Goal: Transaction & Acquisition: Purchase product/service

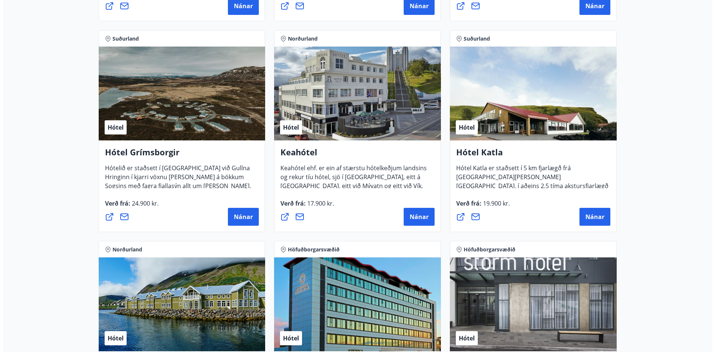
scroll to position [436, 0]
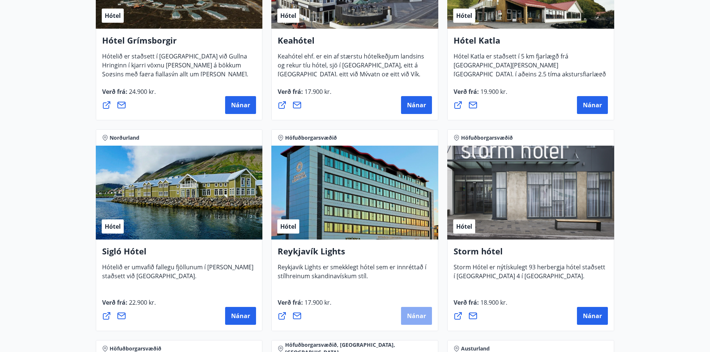
click at [416, 316] on span "Nánar" at bounding box center [416, 316] width 19 height 8
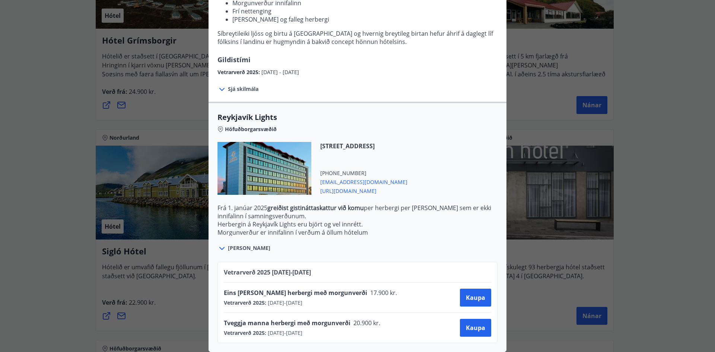
scroll to position [135, 0]
click at [467, 324] on span "Kaupa" at bounding box center [475, 328] width 19 height 8
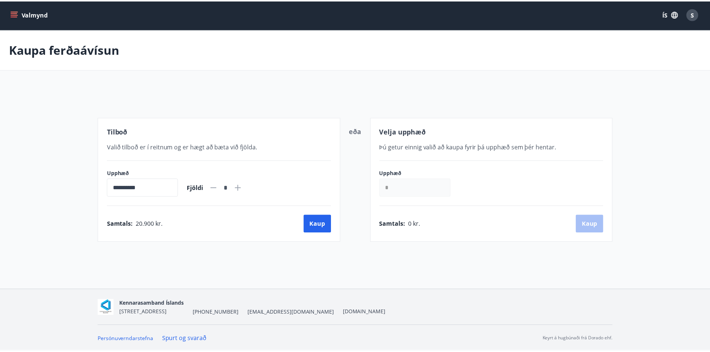
scroll to position [1, 0]
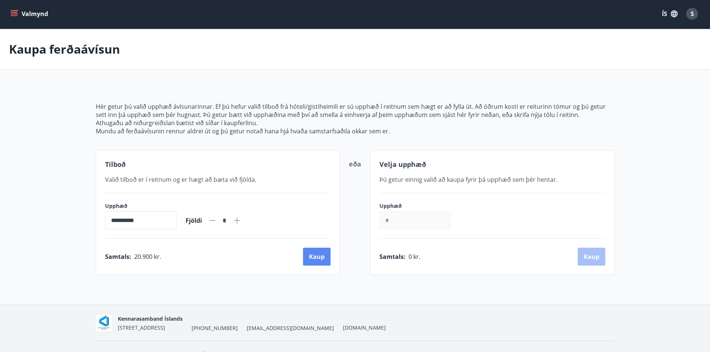
click at [319, 255] on button "Kaup" at bounding box center [317, 257] width 28 height 18
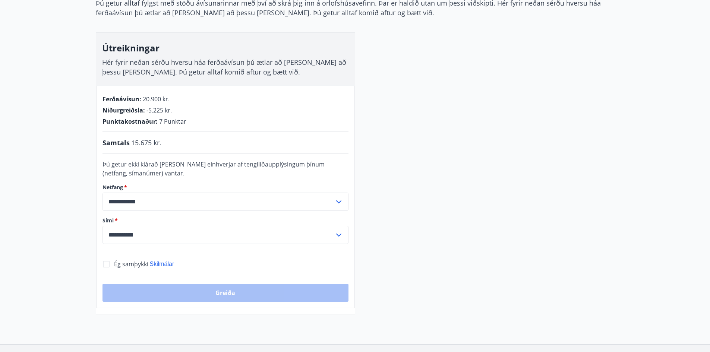
scroll to position [113, 0]
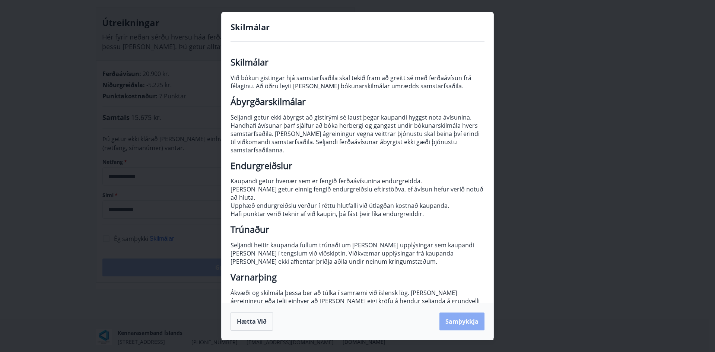
click at [460, 321] on button "Samþykkja" at bounding box center [462, 322] width 45 height 18
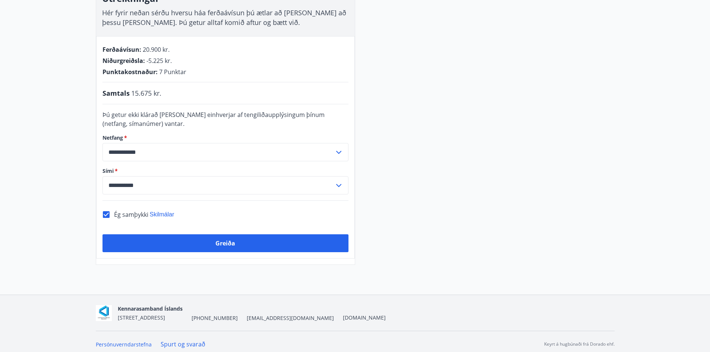
scroll to position [142, 0]
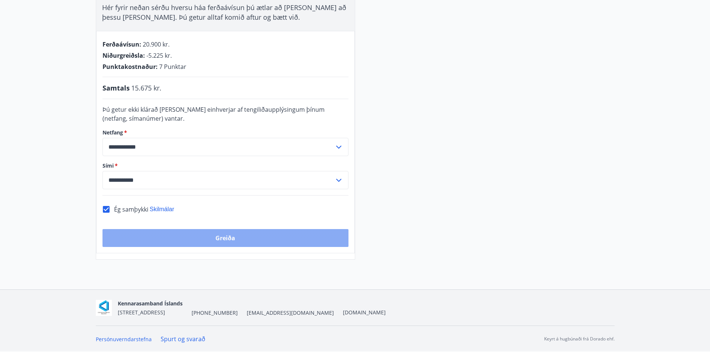
click at [222, 239] on button "Greiða" at bounding box center [225, 238] width 246 height 18
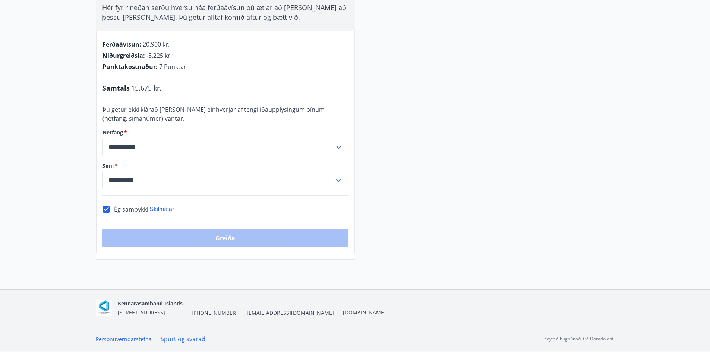
click at [157, 239] on div "Greiða" at bounding box center [225, 238] width 246 height 18
click at [228, 234] on div "Greiða" at bounding box center [225, 238] width 246 height 18
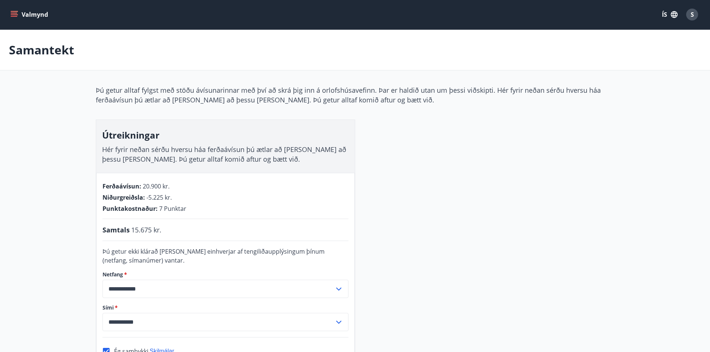
scroll to position [0, 0]
click at [687, 13] on div "S" at bounding box center [692, 15] width 12 height 12
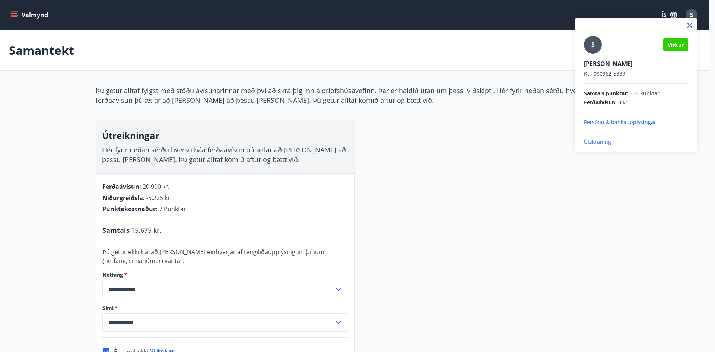
click at [454, 163] on div at bounding box center [357, 176] width 715 height 352
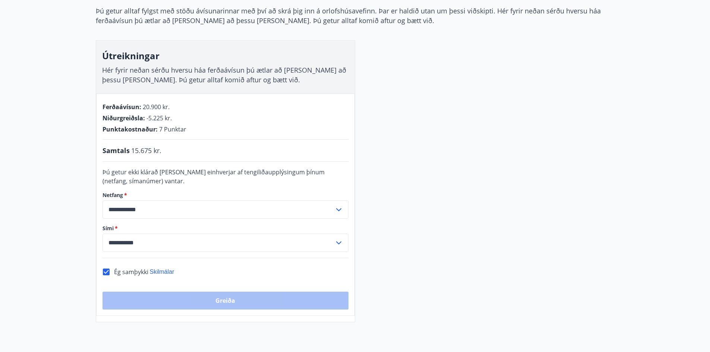
scroll to position [142, 0]
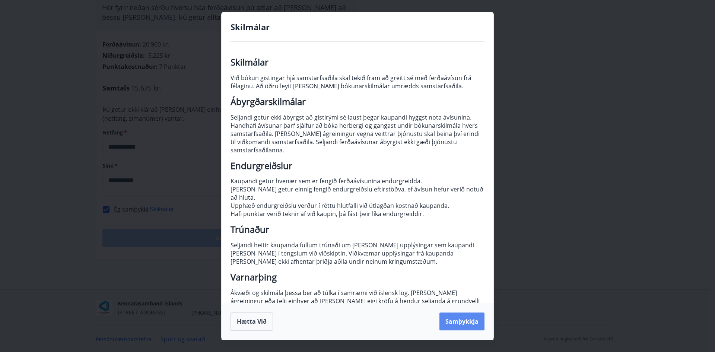
click at [455, 320] on button "Samþykkja" at bounding box center [462, 322] width 45 height 18
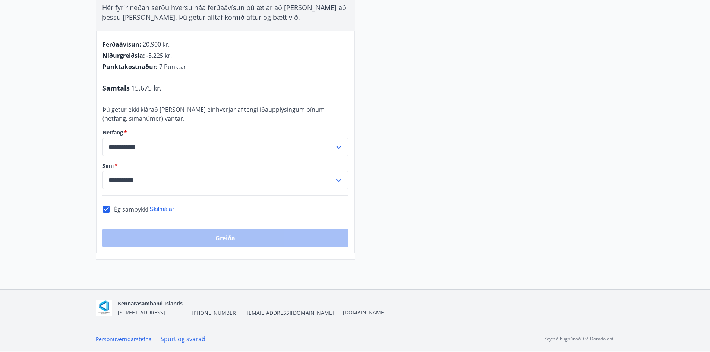
click at [259, 236] on div "Greiða" at bounding box center [225, 238] width 246 height 18
click at [221, 236] on div "Greiða" at bounding box center [225, 238] width 246 height 18
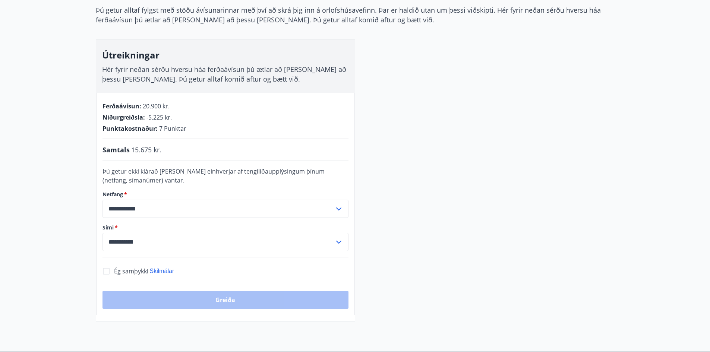
scroll to position [142, 0]
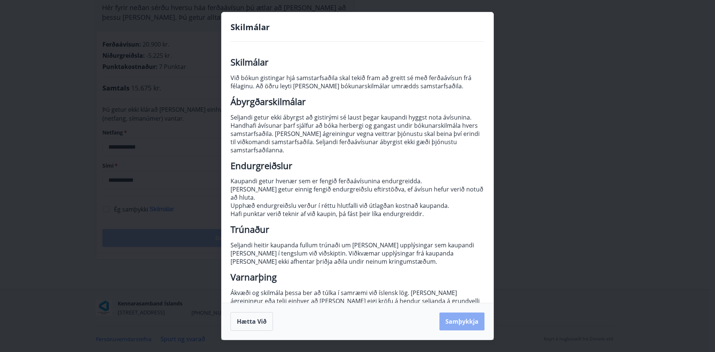
click at [460, 326] on button "Samþykkja" at bounding box center [462, 322] width 45 height 18
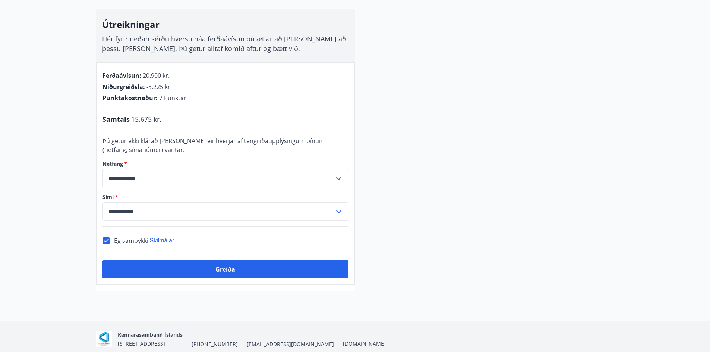
scroll to position [112, 0]
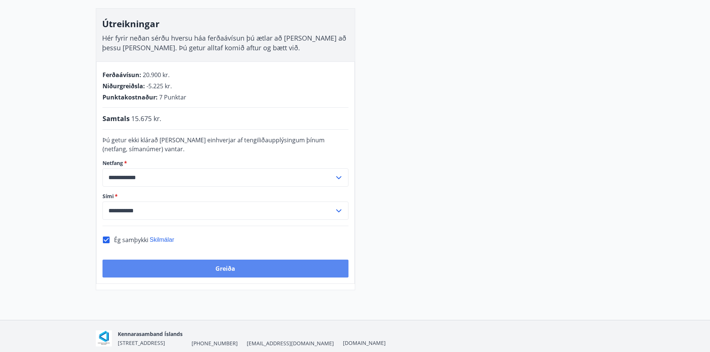
click at [207, 269] on button "Greiða" at bounding box center [225, 269] width 246 height 18
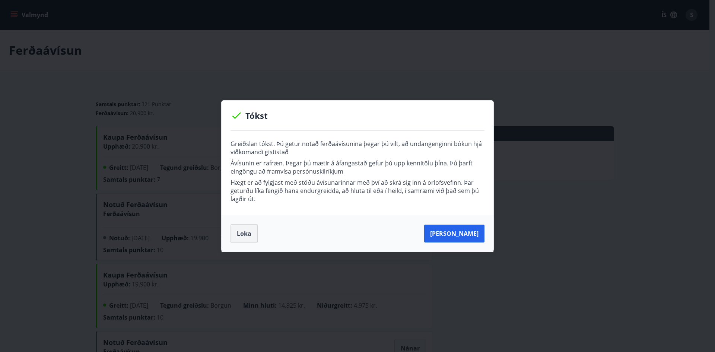
click at [246, 232] on button "Loka" at bounding box center [244, 233] width 27 height 19
